Goal: Task Accomplishment & Management: Manage account settings

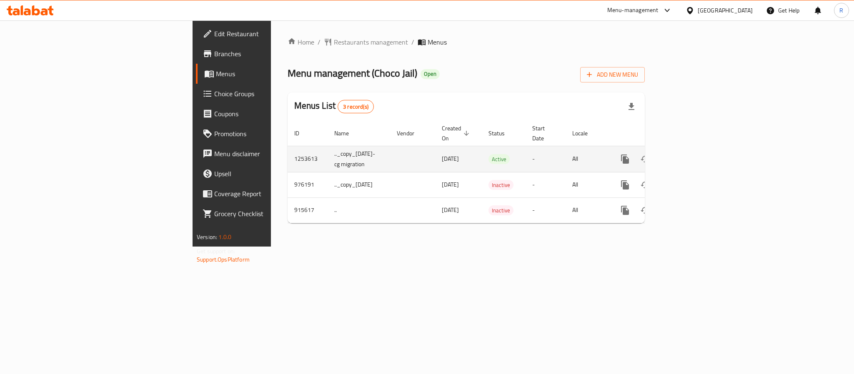
click at [689, 155] on icon "enhanced table" at bounding box center [685, 159] width 8 height 8
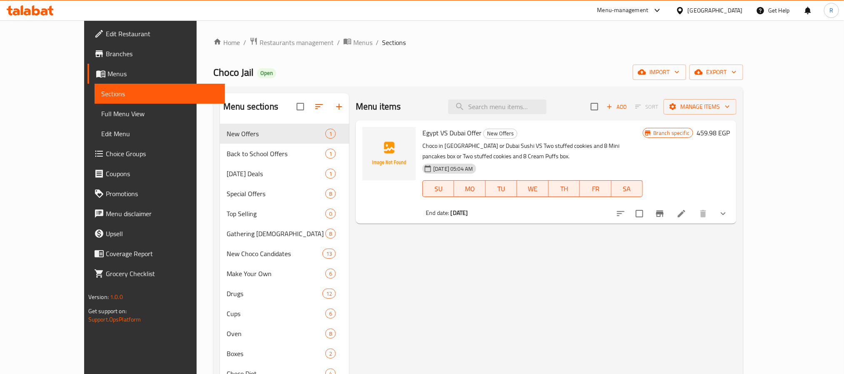
click at [396, 268] on div "Menu items Add Sort Manage items Egypt VS Dubai Offer New Offers Choco in Dubai…" at bounding box center [543, 310] width 388 height 434
click at [511, 105] on input "search" at bounding box center [497, 107] width 98 height 15
paste input "Make My Day Offer"
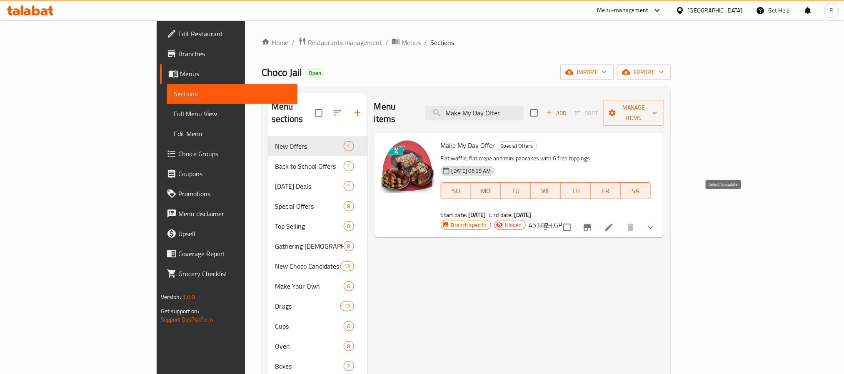
type input "Make My Day Offer"
click at [576, 219] on input "checkbox" at bounding box center [567, 228] width 18 height 18
checkbox input "true"
drag, startPoint x: 408, startPoint y: 253, endPoint x: 488, endPoint y: 93, distance: 179.3
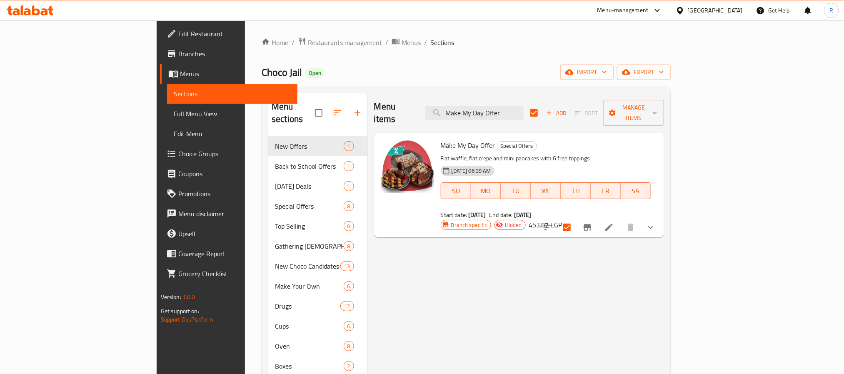
click at [410, 239] on div "Menu items Make My Day Offer Add Sort Manage items Make My Day Offer Special Of…" at bounding box center [516, 316] width 297 height 446
click at [519, 109] on input "Make My Day Offer" at bounding box center [475, 113] width 98 height 15
paste input "Buy 2 Cup And Get 1 Free"
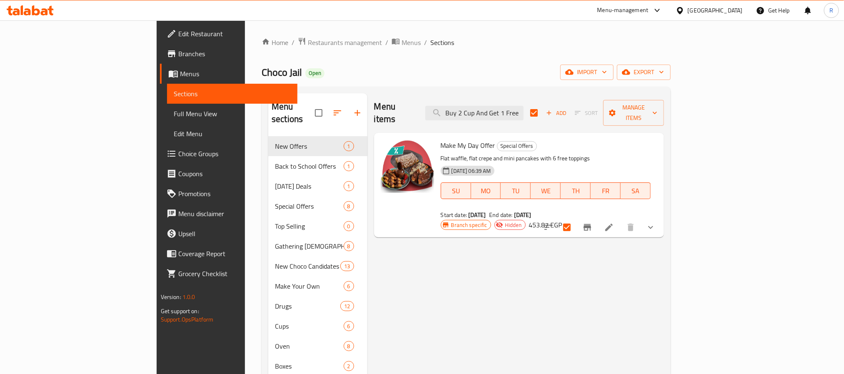
scroll to position [0, 12]
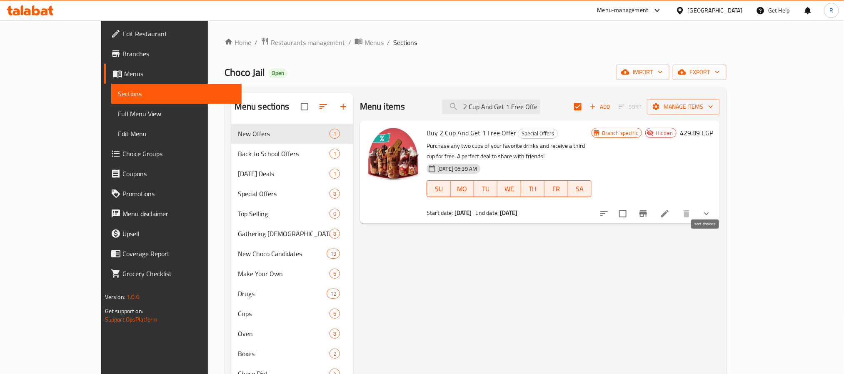
type input "Buy 2 Cup And Get 1 Free Offer"
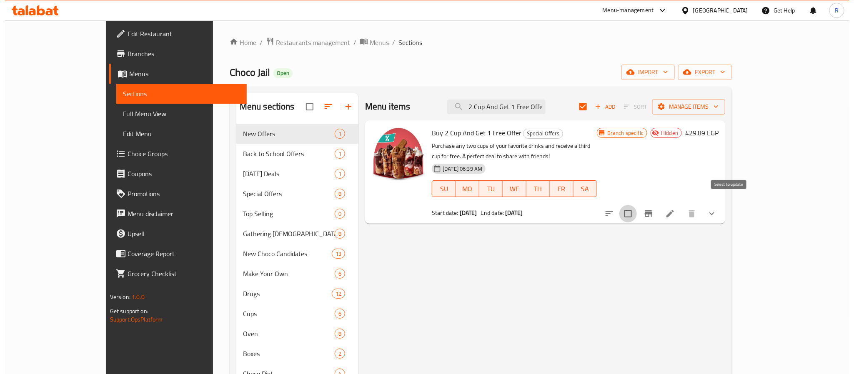
scroll to position [0, 0]
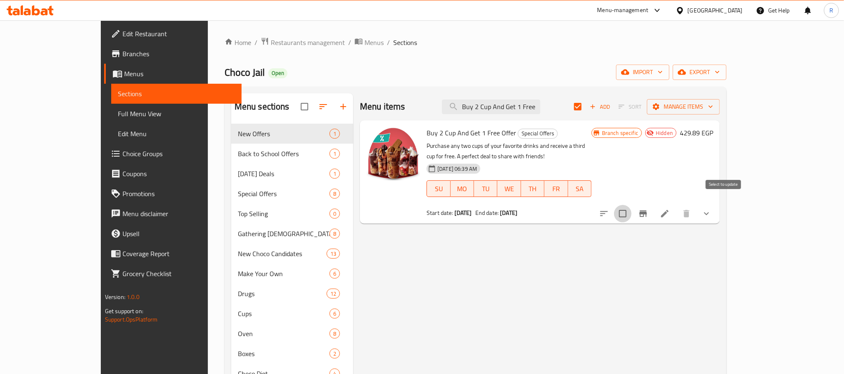
click at [632, 205] on input "checkbox" at bounding box center [623, 214] width 18 height 18
checkbox input "true"
checkbox input "false"
drag, startPoint x: 419, startPoint y: 259, endPoint x: 486, endPoint y: 140, distance: 136.6
click at [419, 259] on div "Menu items Buy 2 Cup And Get 1 Free Offer Add Sort Manage items Buy 2 Cup And G…" at bounding box center [536, 310] width 367 height 434
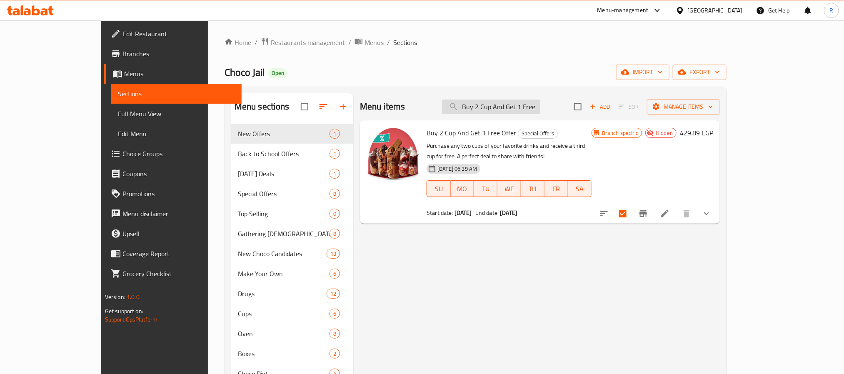
click at [509, 109] on input "Buy 2 Cup And Get 1 Free Offer" at bounding box center [491, 107] width 98 height 15
paste input "Choco Bites"
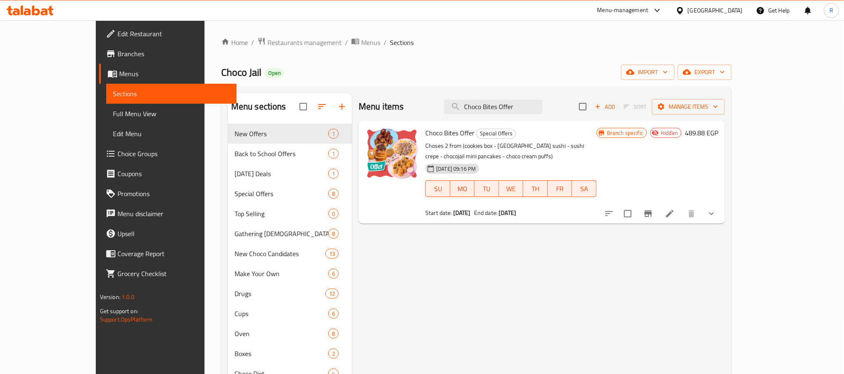
type input "Choco Bites Offer"
click at [637, 205] on input "checkbox" at bounding box center [628, 214] width 18 height 18
click at [719, 103] on span "Manage items" at bounding box center [689, 107] width 60 height 10
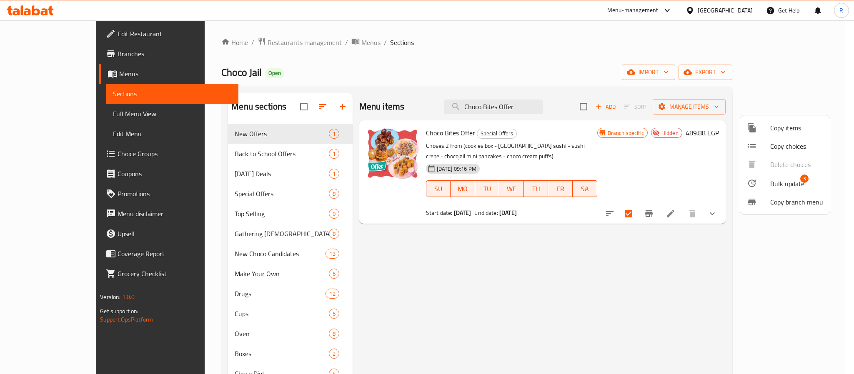
click at [756, 179] on icon at bounding box center [752, 183] width 10 height 10
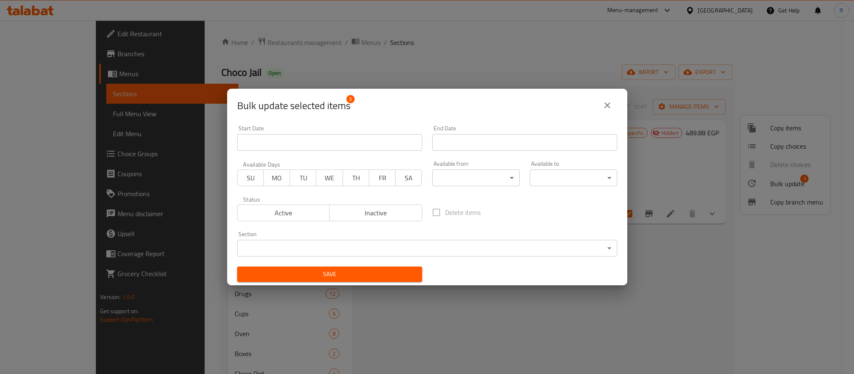
drag, startPoint x: 269, startPoint y: 210, endPoint x: 313, endPoint y: 243, distance: 54.2
click at [269, 210] on span "Active" at bounding box center [284, 213] width 86 height 12
click at [335, 279] on span "Save" at bounding box center [330, 274] width 172 height 10
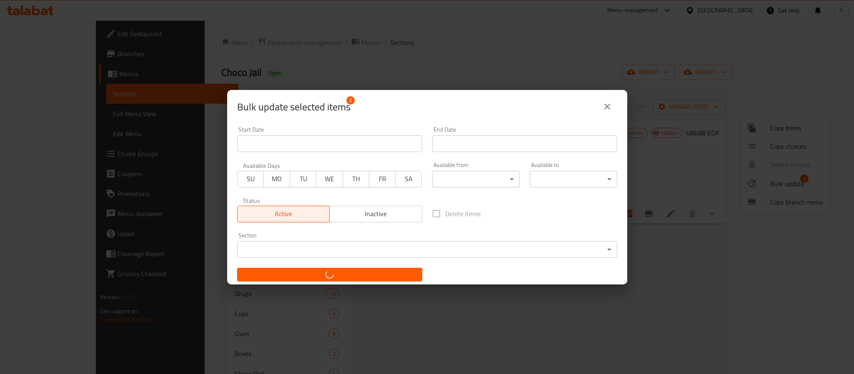
checkbox input "false"
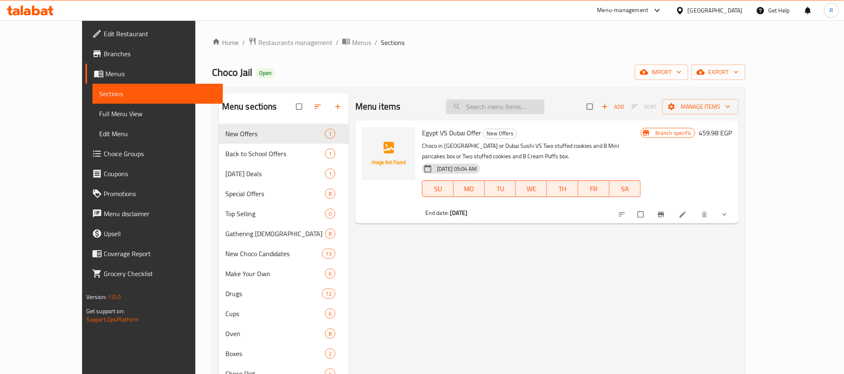
click at [533, 105] on input "search" at bounding box center [495, 107] width 98 height 15
paste input "Choco Bites Offer"
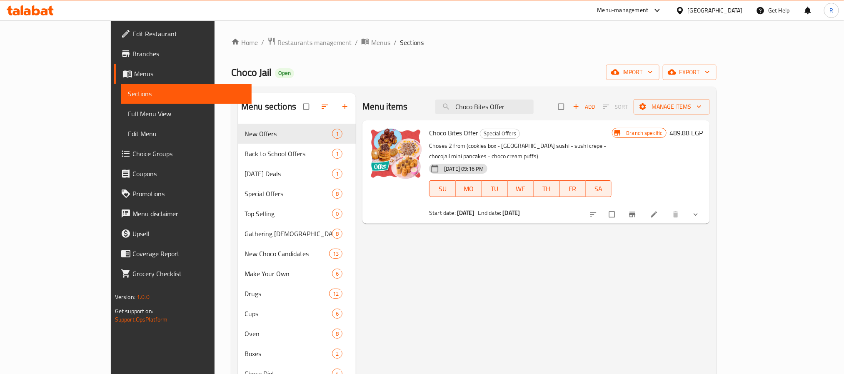
type input "Choco Bites Offer"
click at [550, 278] on div "Menu items Choco Bites Offer Add Sort Manage items Choco Bites Offer Special Of…" at bounding box center [533, 310] width 354 height 434
click at [710, 70] on span "export" at bounding box center [690, 72] width 40 height 10
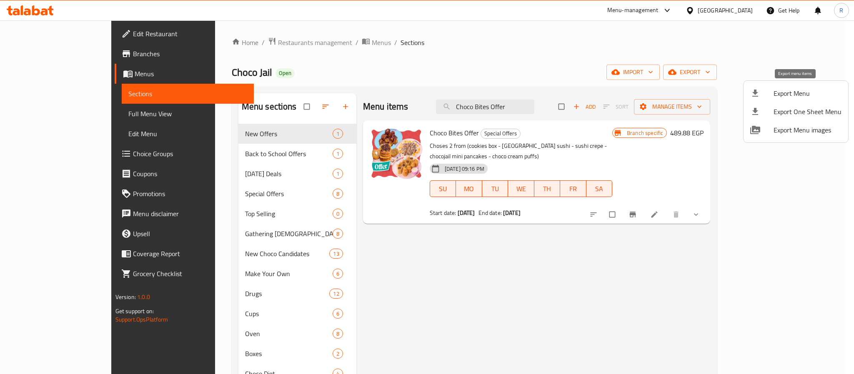
click at [780, 94] on span "Export Menu" at bounding box center [808, 93] width 68 height 10
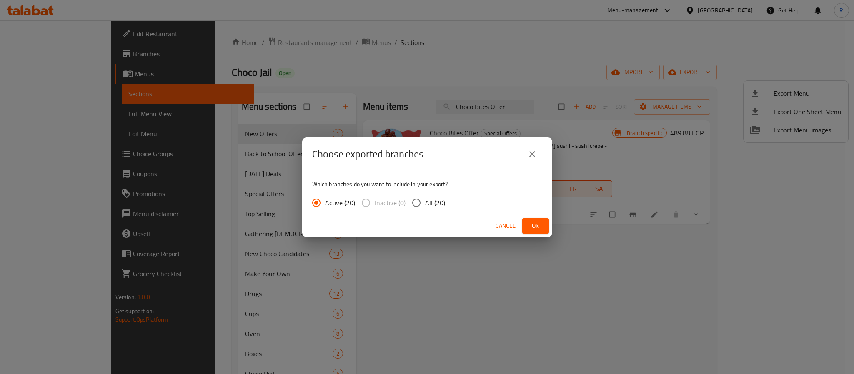
click at [442, 204] on span "All (20)" at bounding box center [435, 203] width 20 height 10
click at [425, 204] on input "All (20)" at bounding box center [417, 203] width 18 height 18
radio input "true"
click at [531, 225] on span "Ok" at bounding box center [535, 226] width 13 height 10
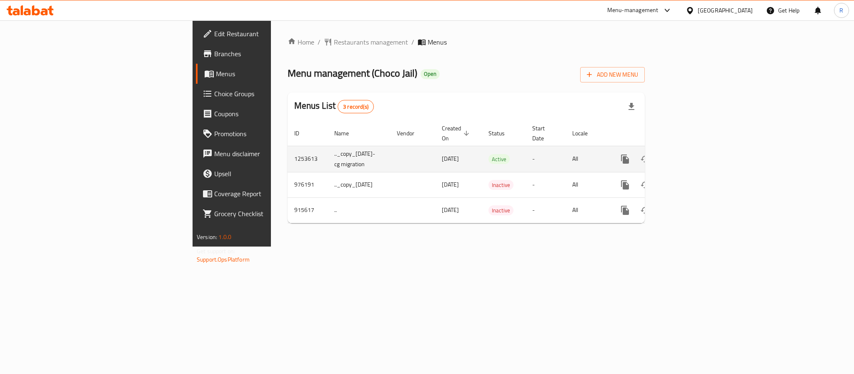
click at [690, 154] on icon "enhanced table" at bounding box center [685, 159] width 10 height 10
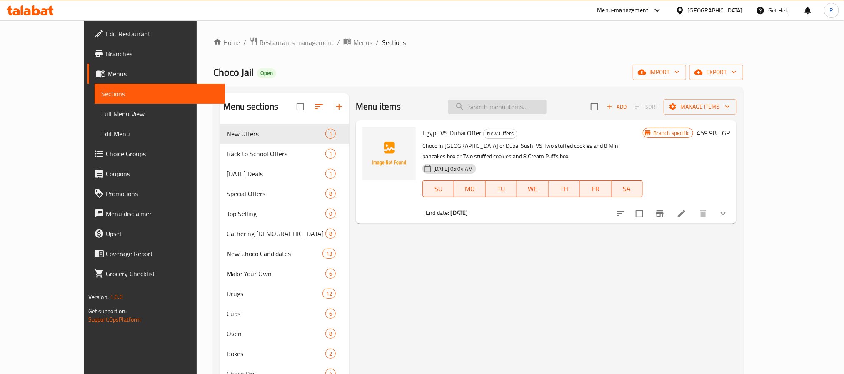
click at [519, 103] on input "search" at bounding box center [497, 107] width 98 height 15
paste input "Make My Day Offer"
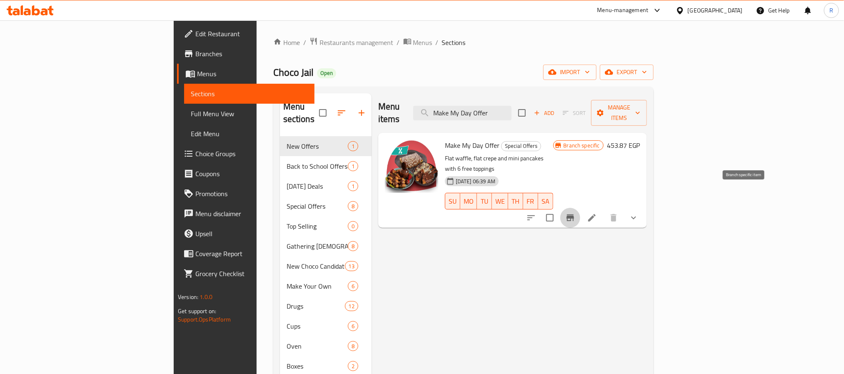
click at [574, 215] on icon "Branch-specific-item" at bounding box center [571, 218] width 8 height 7
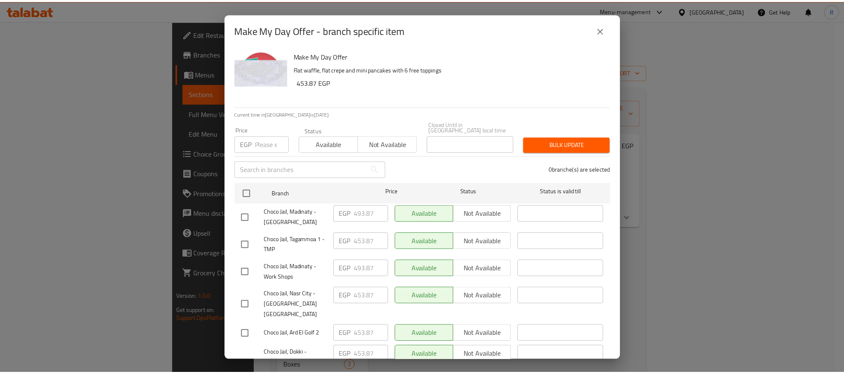
scroll to position [330, 0]
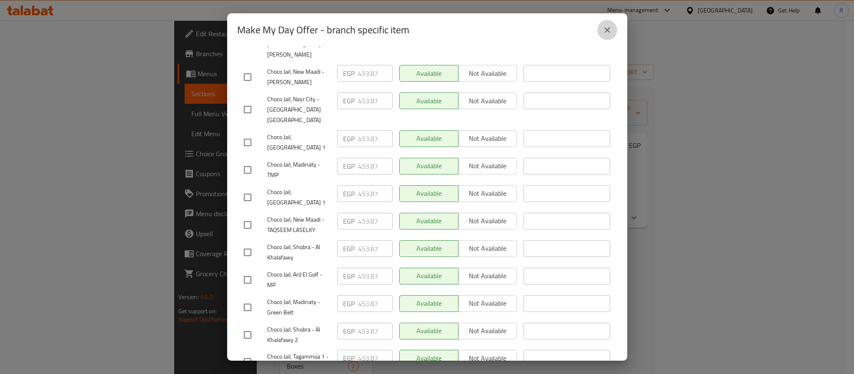
click at [609, 29] on icon "close" at bounding box center [607, 30] width 10 height 10
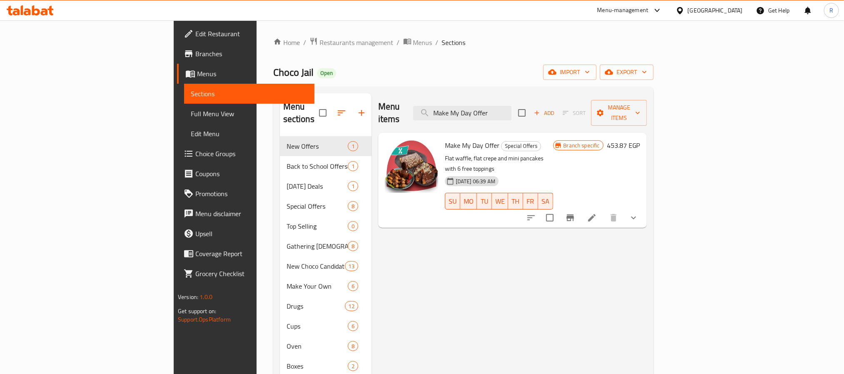
click at [433, 244] on div "Menu items Make My Day Offer Add Sort Manage items Make My Day Offer Special Of…" at bounding box center [509, 316] width 275 height 446
click at [511, 110] on input "Make My Day Offer" at bounding box center [462, 113] width 98 height 15
paste input "Buy 2 Cup And Get 1 Free"
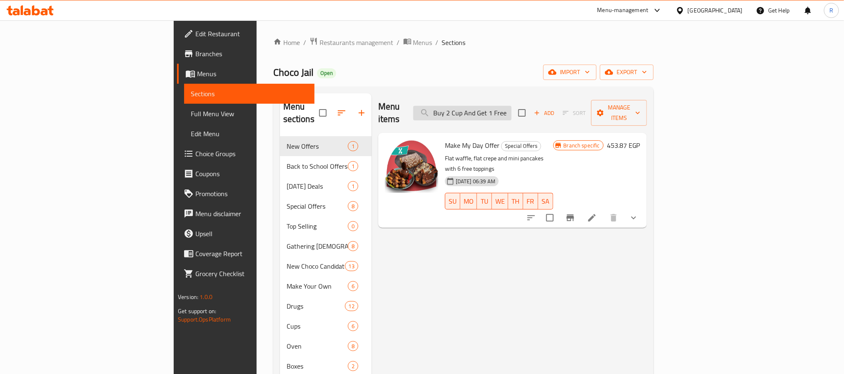
scroll to position [0, 12]
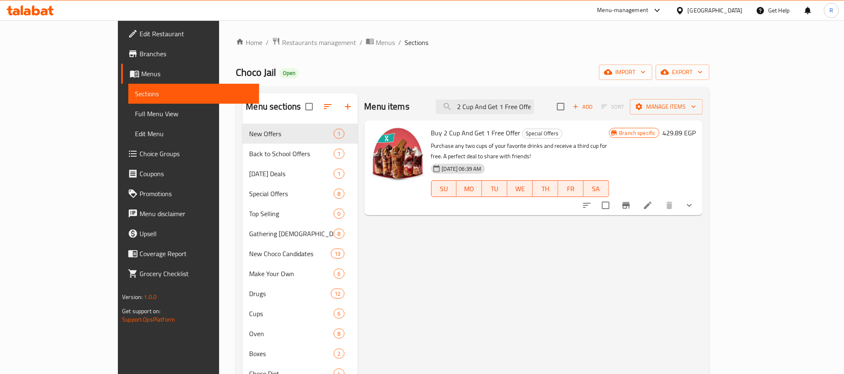
type input "Buy 2 Cup And Get 1 Free Offer"
click at [636, 199] on button "Branch-specific-item" at bounding box center [626, 205] width 20 height 20
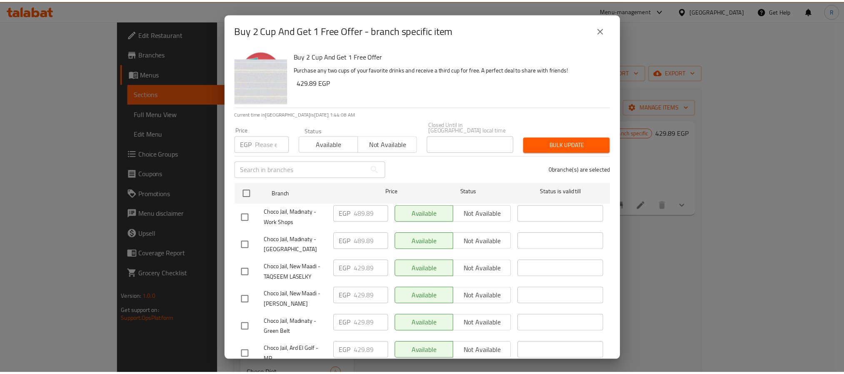
scroll to position [330, 0]
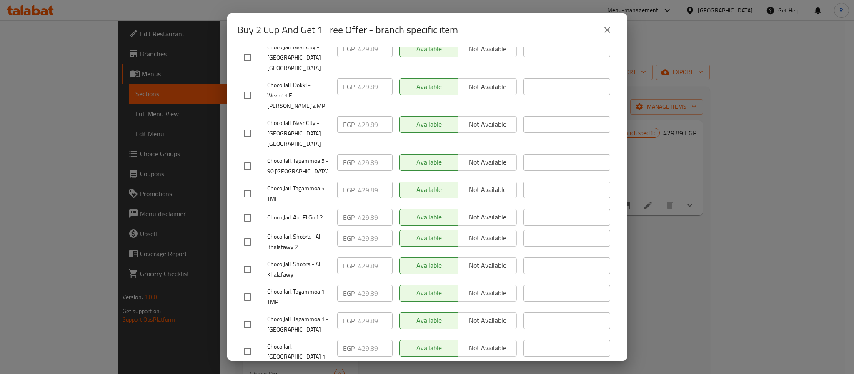
click at [601, 27] on button "close" at bounding box center [607, 30] width 20 height 20
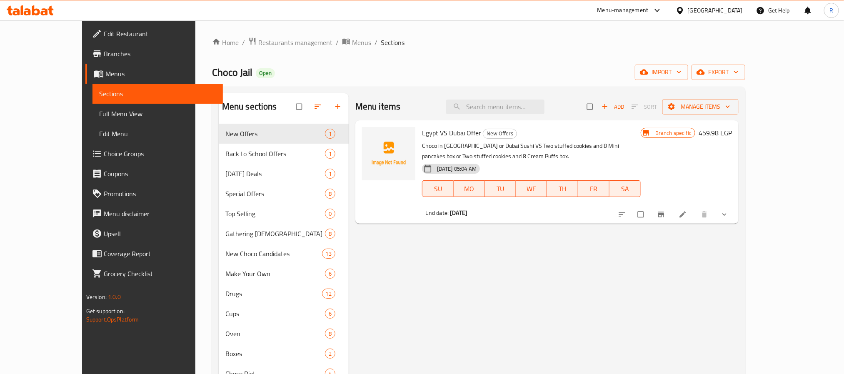
click at [455, 120] on div "Menu items Add Sort Manage items" at bounding box center [547, 106] width 383 height 27
drag, startPoint x: 498, startPoint y: 117, endPoint x: 517, endPoint y: 99, distance: 25.9
click at [498, 116] on div "Menu items Add Sort Manage items" at bounding box center [547, 106] width 383 height 27
click at [517, 99] on div "Menu items Add Sort Manage items" at bounding box center [547, 106] width 383 height 27
click at [516, 112] on input "search" at bounding box center [495, 107] width 98 height 15
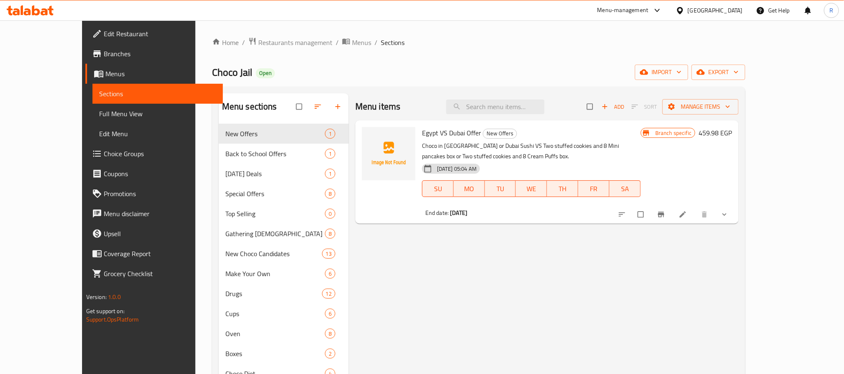
paste input "Make My Day Offer"
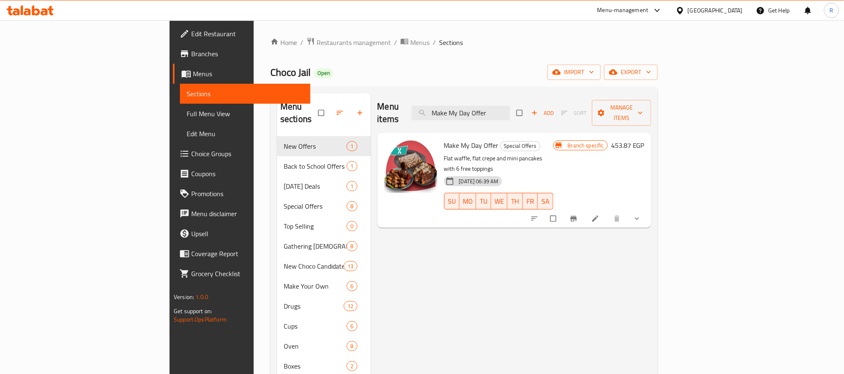
type input "Make My Day Offer"
click at [600, 215] on icon at bounding box center [595, 219] width 8 height 8
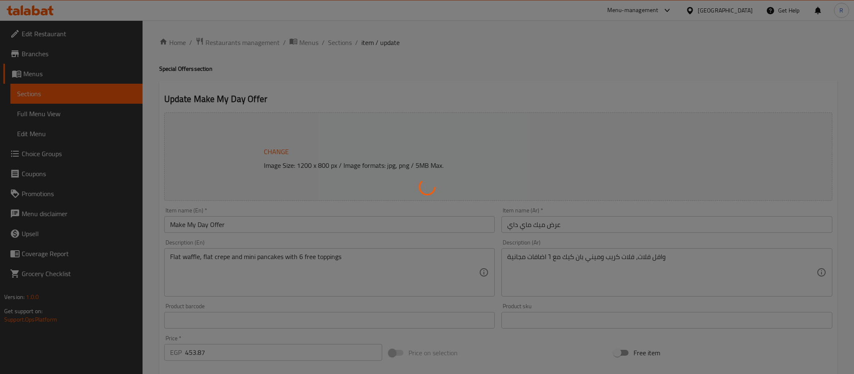
type input "إختيارك من صوص شوكولاتة وافل فلات"
type input "1"
type input "اختيارك من الإضافات المجانية على الوافل المسطح 11"
type input "2"
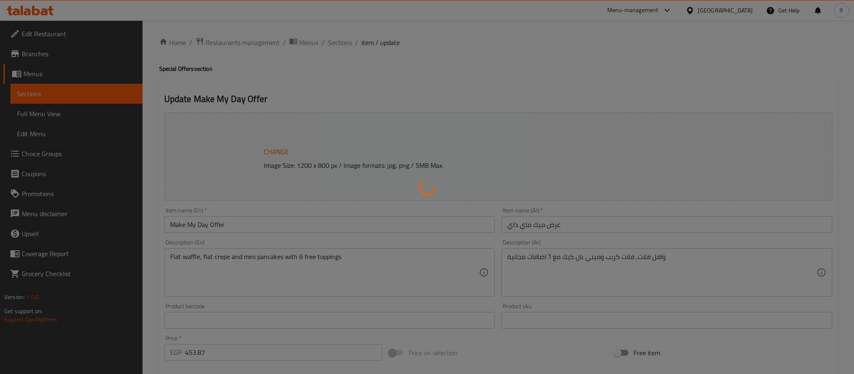
type input "2"
type input "اختيارك من الاضافات على الوافل فلات:"
type input "0"
type input "5"
type input "إختيارك من صوص شوكولاتة الكريب فلات"
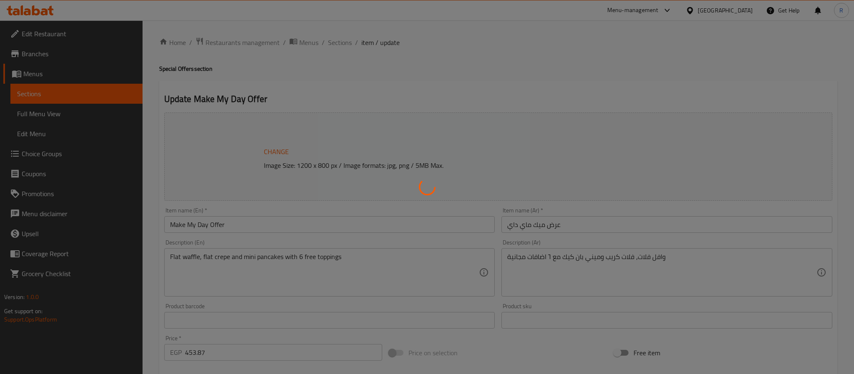
type input "1"
type input "اختيارك من الاضافات المجانية على الكريب فلات:"
type input "2"
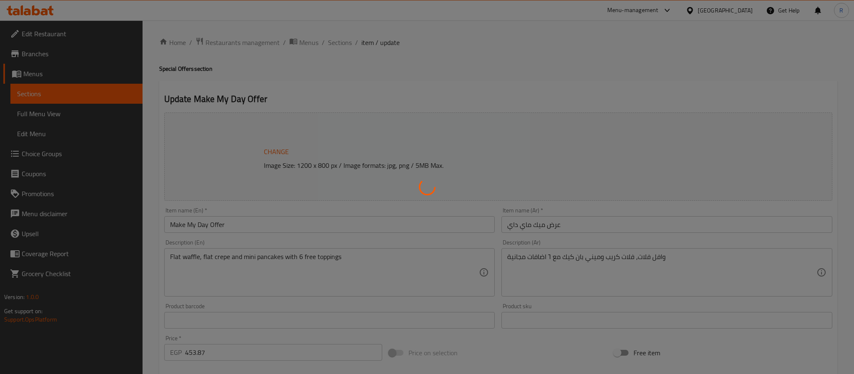
type input "اختيارك من الاضافات على الكريب فلات:"
type input "0"
type input "5"
type input "إختيارك من صوص شوكولاتة الميني بان كيك"
type input "1"
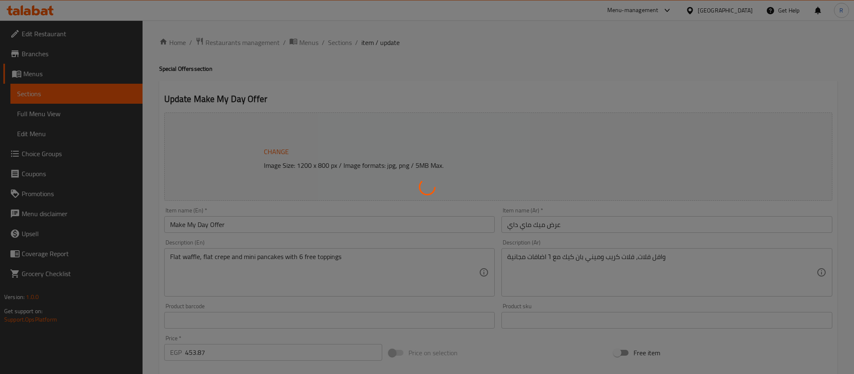
type input "1"
type input "اختيارك من الاضافات المجانية على الميني بان كيك:"
type input "2"
type input "اختيارك من الاضافات على الميني بان كيك:"
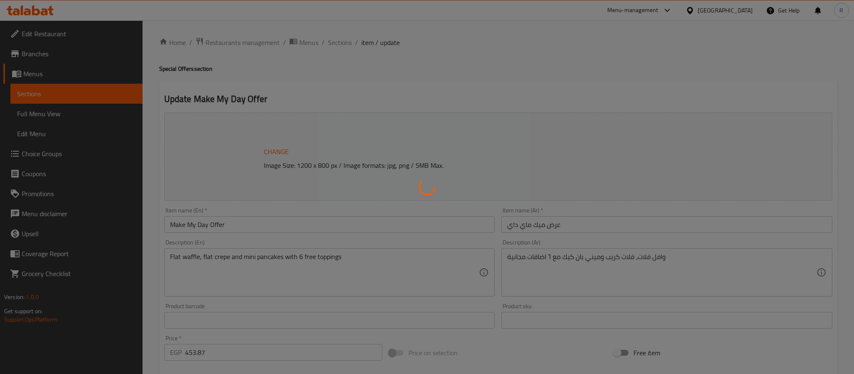
type input "0"
type input "5"
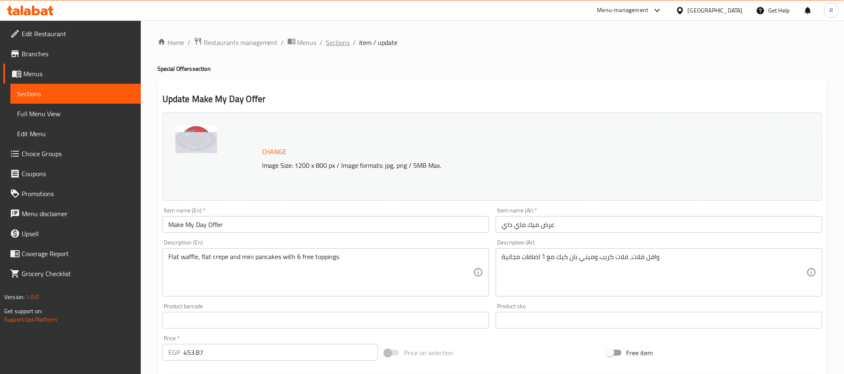
click at [330, 41] on span "Sections" at bounding box center [338, 43] width 24 height 10
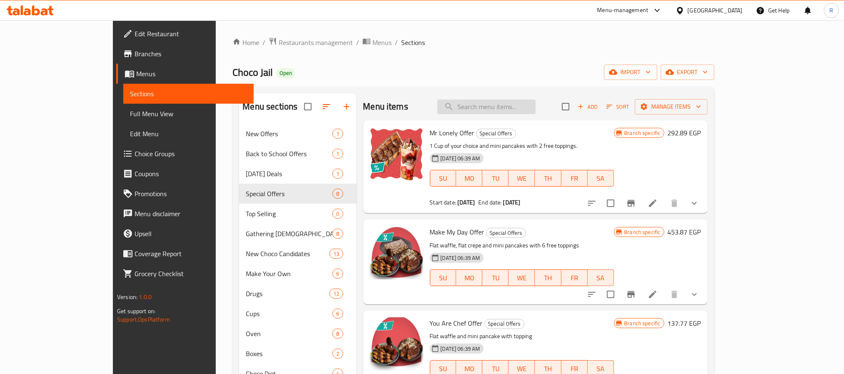
click at [533, 103] on input "search" at bounding box center [487, 107] width 98 height 15
paste input "Buy 2 Cup And Get 1 Free Offer"
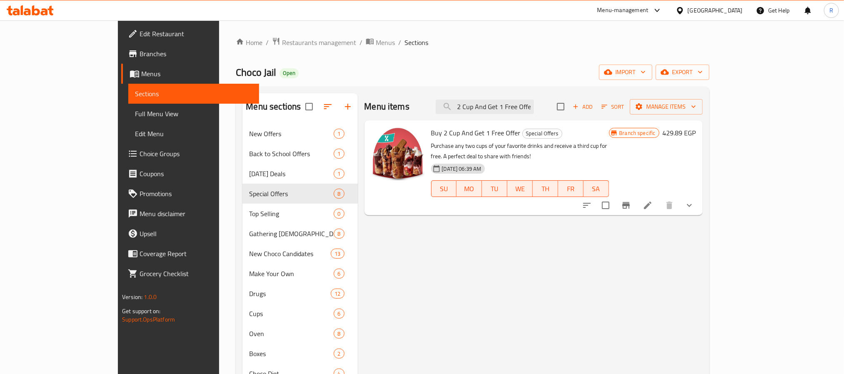
type input "Buy 2 Cup And Get 1 Free Offer"
click at [660, 200] on li at bounding box center [647, 205] width 23 height 15
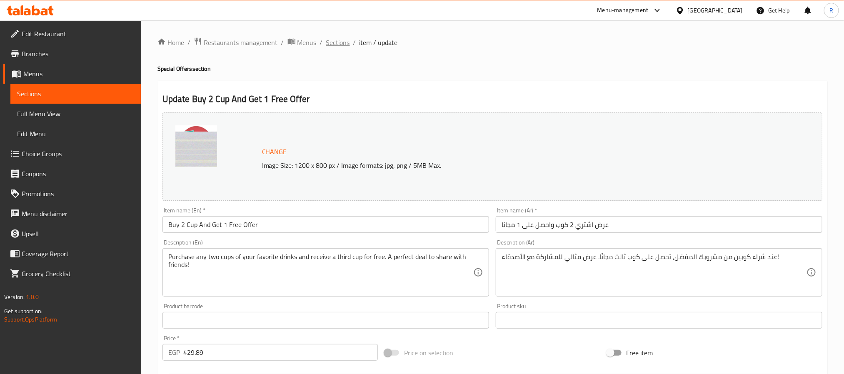
click at [339, 39] on span "Sections" at bounding box center [338, 43] width 24 height 10
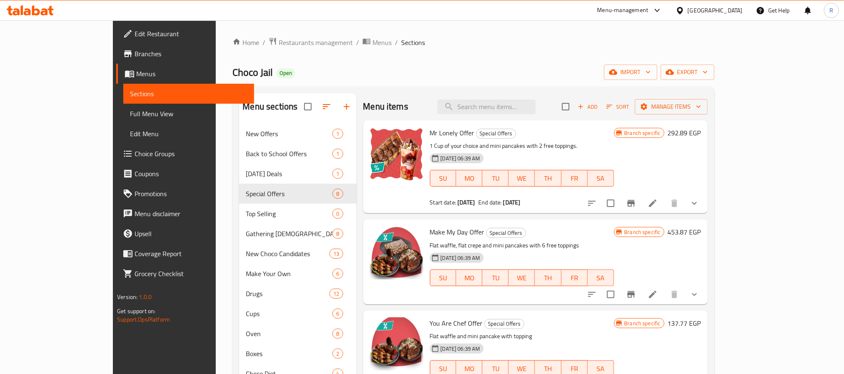
click at [442, 91] on div "Menu sections New Offers 1 Back to School Offers 1 Friday Deals 1 Special Offer…" at bounding box center [474, 310] width 482 height 447
click at [508, 105] on input "search" at bounding box center [487, 107] width 98 height 15
paste input "Choco Bites Offer"
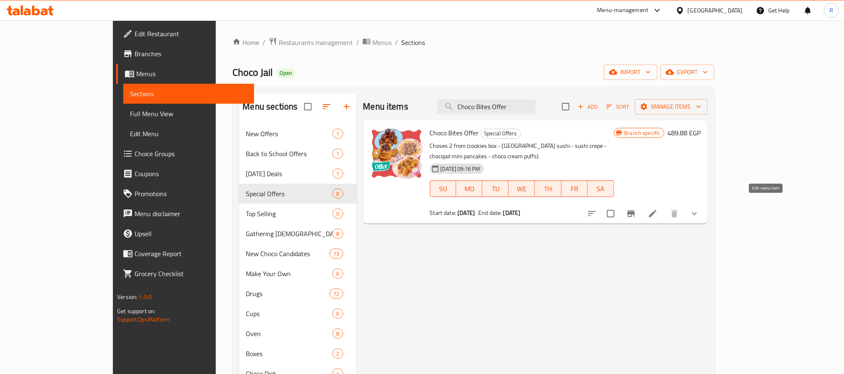
type input "Choco Bites Offer"
click at [657, 210] on icon at bounding box center [653, 214] width 8 height 8
